Goal: Book appointment/travel/reservation

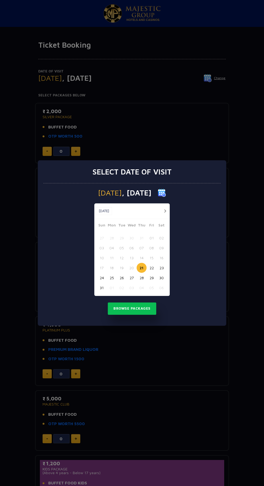
click at [141, 269] on button "21" at bounding box center [141, 268] width 10 height 10
click at [141, 268] on button "21" at bounding box center [141, 268] width 10 height 10
click at [139, 308] on button "Browse Packages" at bounding box center [132, 308] width 48 height 12
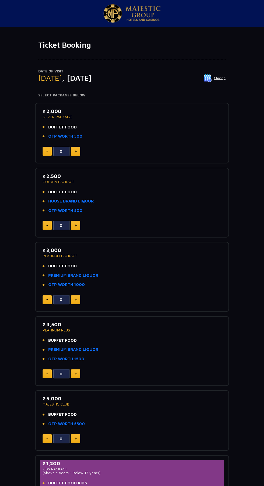
click at [55, 116] on p "SILVER PACKAGE" at bounding box center [132, 117] width 179 height 4
